Goal: Information Seeking & Learning: Understand process/instructions

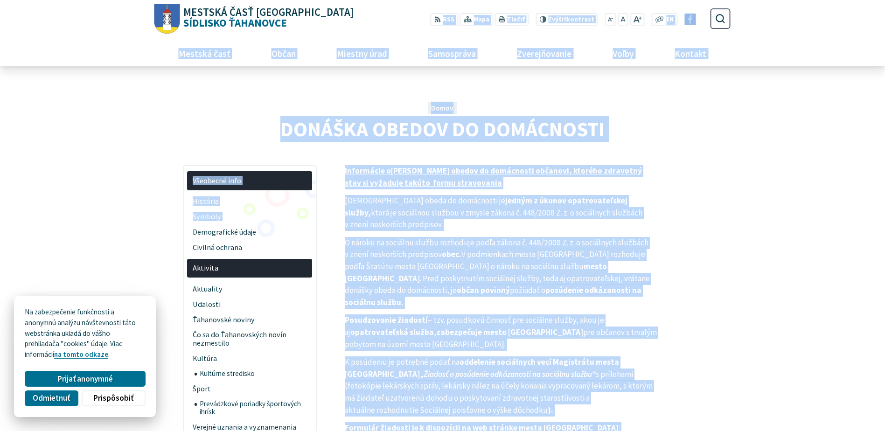
click at [641, 295] on p "O nároku na sociálnu službu rozhoduje podľa zákona č. 448/2008 Z. z. o sociálny…" at bounding box center [502, 273] width 315 height 72
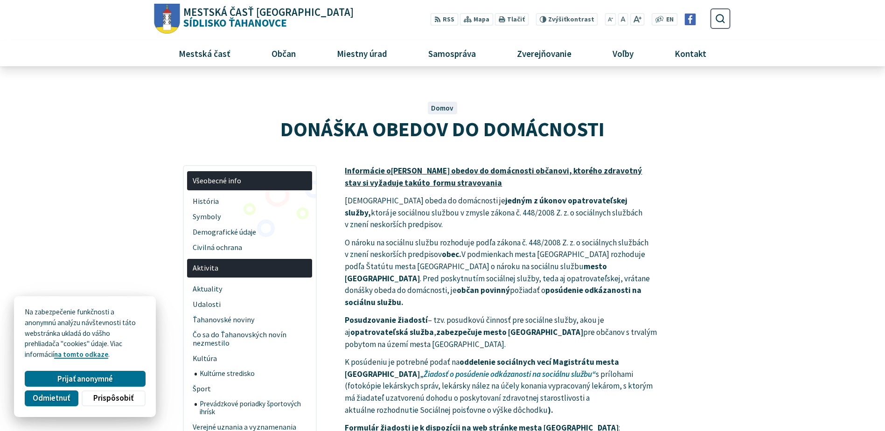
drag, startPoint x: 518, startPoint y: 294, endPoint x: 532, endPoint y: 318, distance: 27.0
drag, startPoint x: 532, startPoint y: 318, endPoint x: 543, endPoint y: 369, distance: 53.0
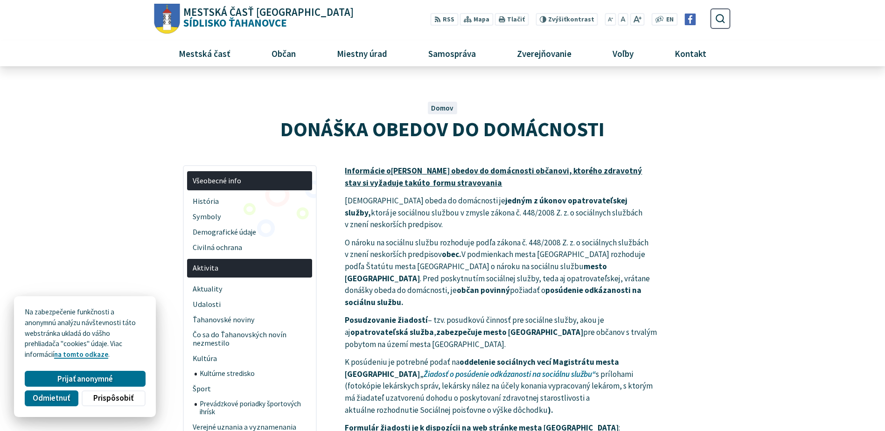
drag, startPoint x: 100, startPoint y: 204, endPoint x: 101, endPoint y: 185, distance: 19.6
drag, startPoint x: 436, startPoint y: 213, endPoint x: 589, endPoint y: 214, distance: 153.0
click at [589, 214] on p "[PERSON_NAME] obeda do domácnosti je jedným z úkonov opatrovateľskej služby, kt…" at bounding box center [502, 213] width 315 height 36
copy p "zákona č. 448/2008 Z. z. o sociálnych službách"
